Goal: Task Accomplishment & Management: Complete application form

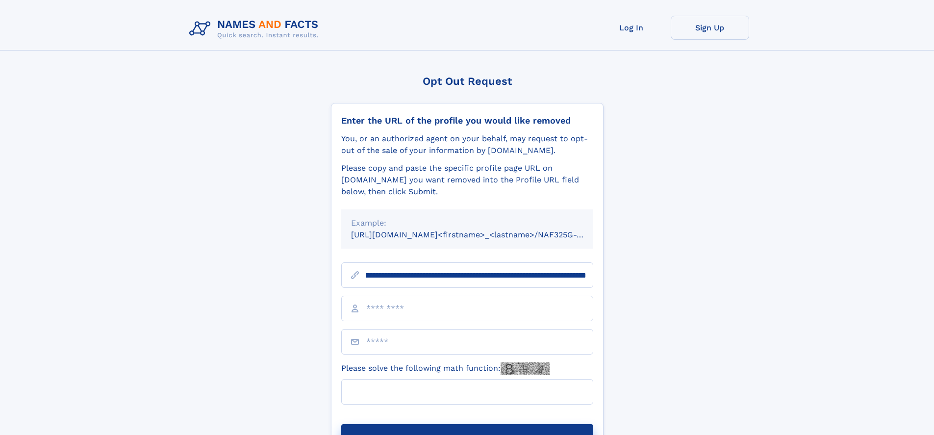
scroll to position [0, 113]
type input "**********"
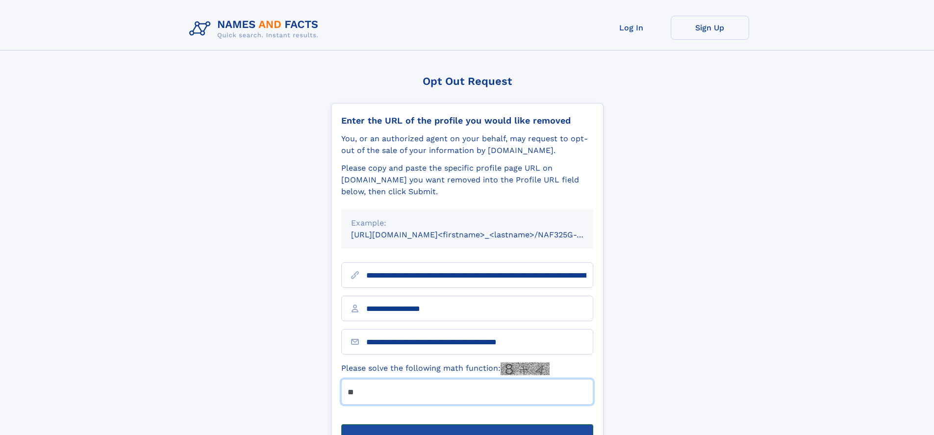
type input "**"
click at [467, 424] on button "Submit Opt Out Request" at bounding box center [467, 439] width 252 height 31
